Goal: Task Accomplishment & Management: Use online tool/utility

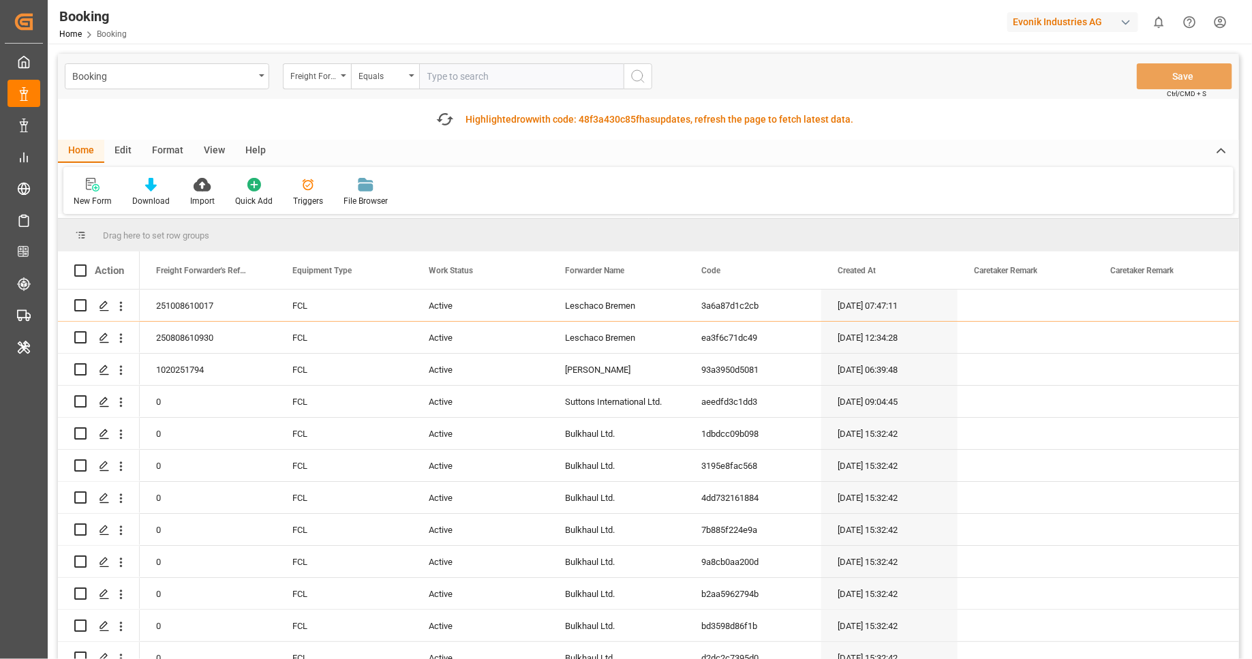
scroll to position [2822, 0]
